Goal: Transaction & Acquisition: Subscribe to service/newsletter

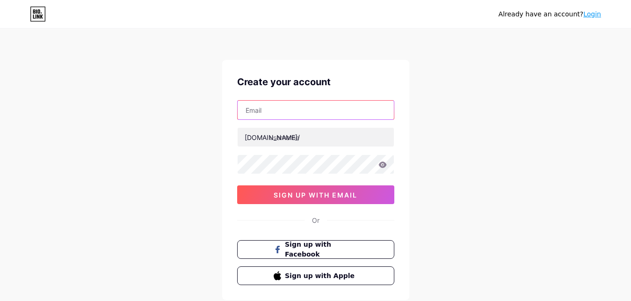
paste input "[EMAIL_ADDRESS][DOMAIN_NAME]"
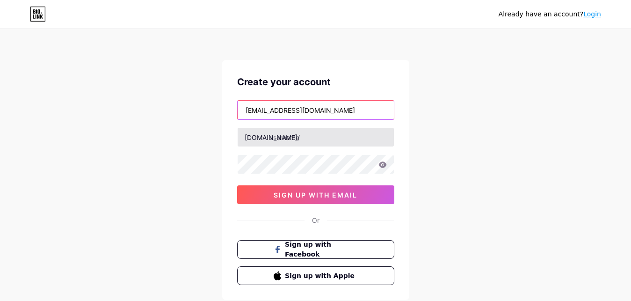
type input "[EMAIL_ADDRESS][DOMAIN_NAME]"
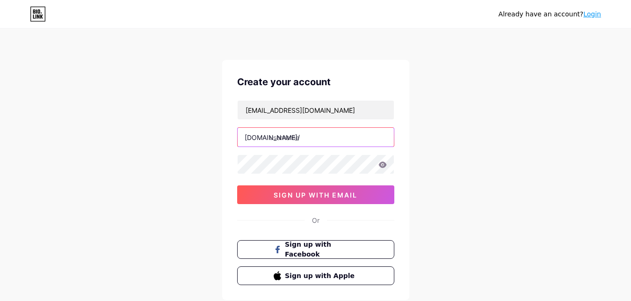
click at [308, 136] on input "text" at bounding box center [316, 137] width 156 height 19
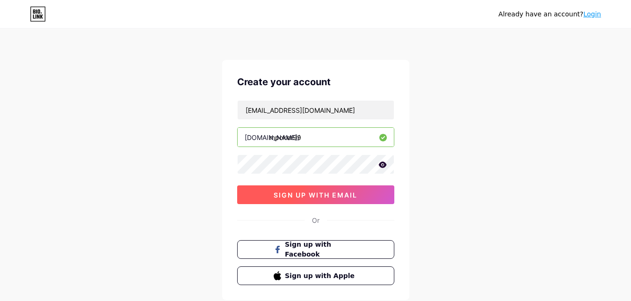
type input "mpoker99"
click at [295, 191] on span "sign up with email" at bounding box center [316, 195] width 84 height 8
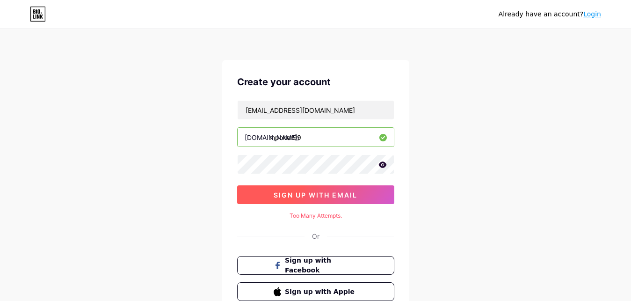
click at [323, 194] on span "sign up with email" at bounding box center [316, 195] width 84 height 8
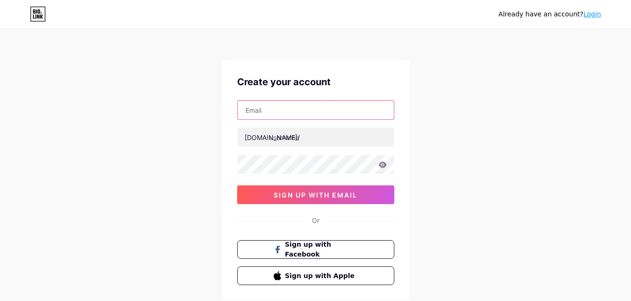
click at [287, 108] on input "text" at bounding box center [316, 110] width 156 height 19
paste input "[EMAIL_ADDRESS][DOMAIN_NAME]"
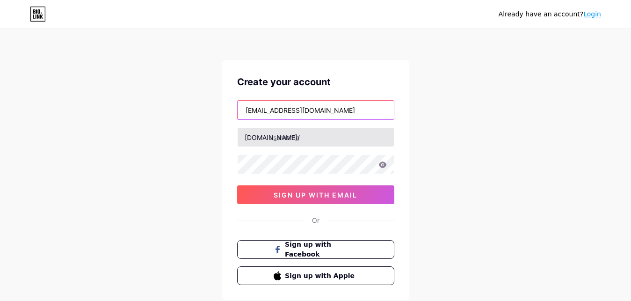
type input "[EMAIL_ADDRESS][DOMAIN_NAME]"
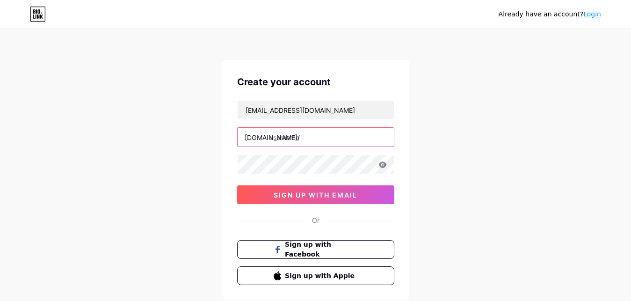
click at [308, 135] on input "text" at bounding box center [316, 137] width 156 height 19
type input "mpoker99"
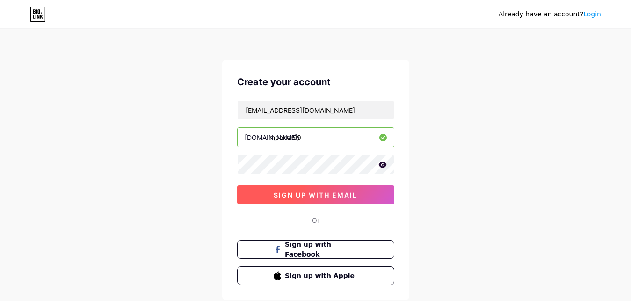
click at [328, 200] on button "sign up with email" at bounding box center [315, 194] width 157 height 19
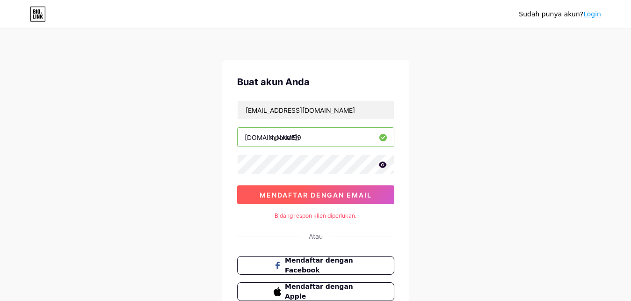
click at [357, 197] on span "Mendaftar dengan email" at bounding box center [316, 195] width 112 height 8
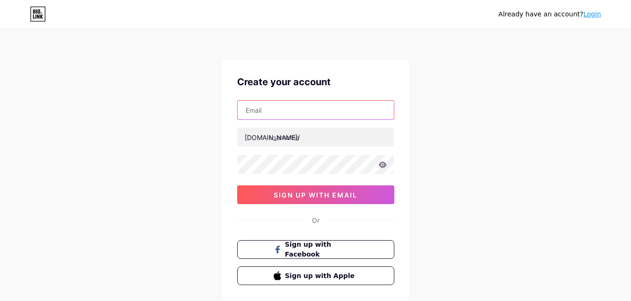
click at [271, 107] on input "text" at bounding box center [316, 110] width 156 height 19
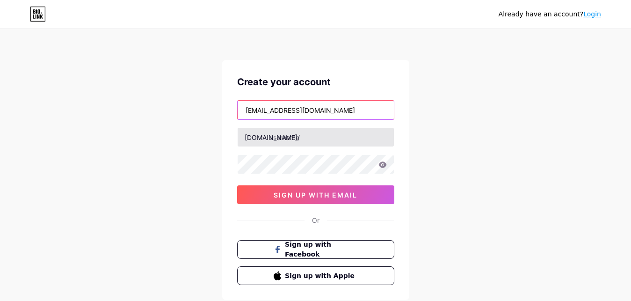
type input "charliehammond581@gmail.com"
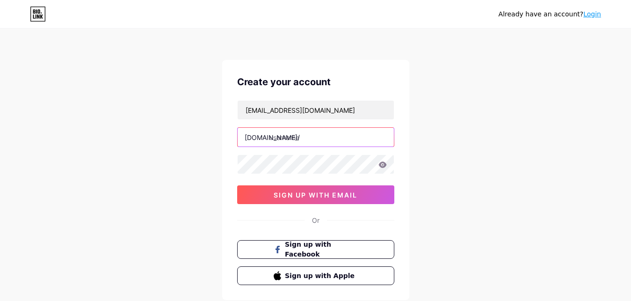
click at [300, 138] on input "text" at bounding box center [316, 137] width 156 height 19
type input "mpoker99"
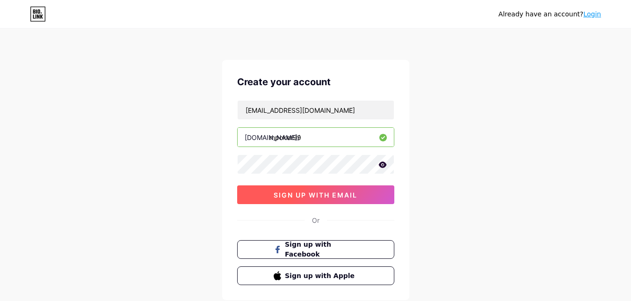
click at [316, 197] on span "sign up with email" at bounding box center [316, 195] width 84 height 8
